Goal: Use online tool/utility: Use online tool/utility

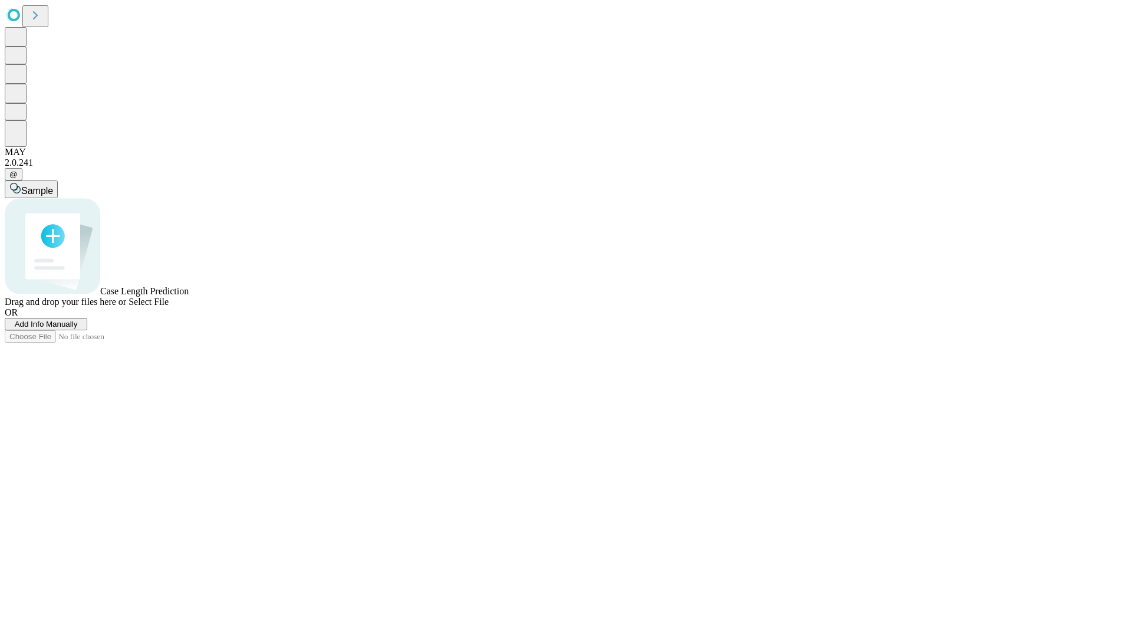
click at [169, 307] on span "Select File" at bounding box center [149, 302] width 40 height 10
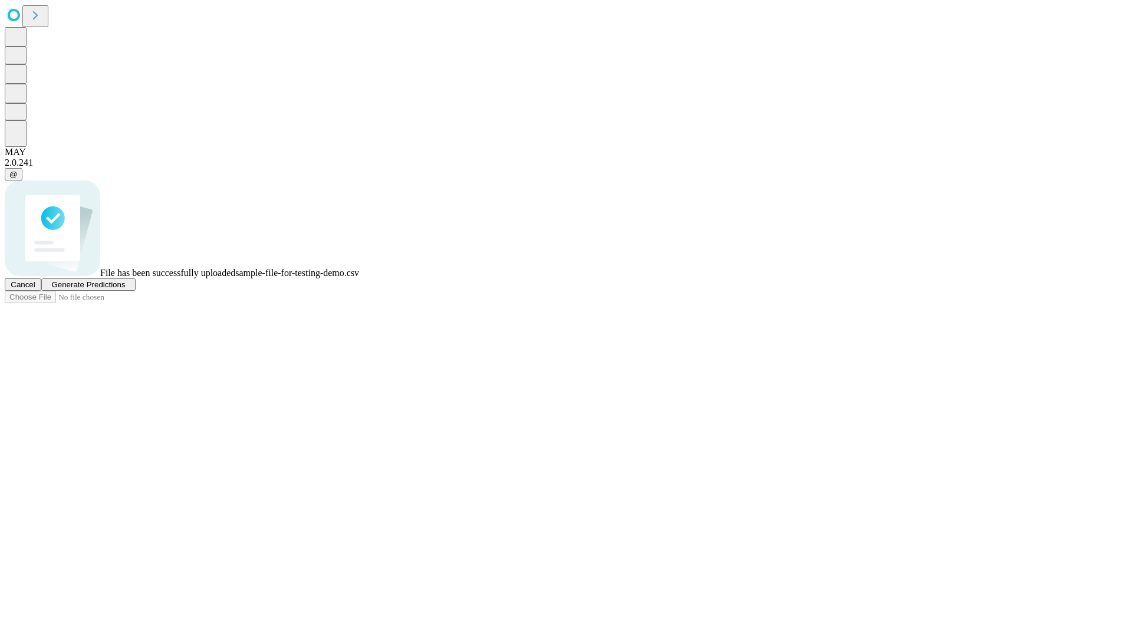
click at [125, 289] on span "Generate Predictions" at bounding box center [88, 284] width 74 height 9
